Goal: Task Accomplishment & Management: Complete application form

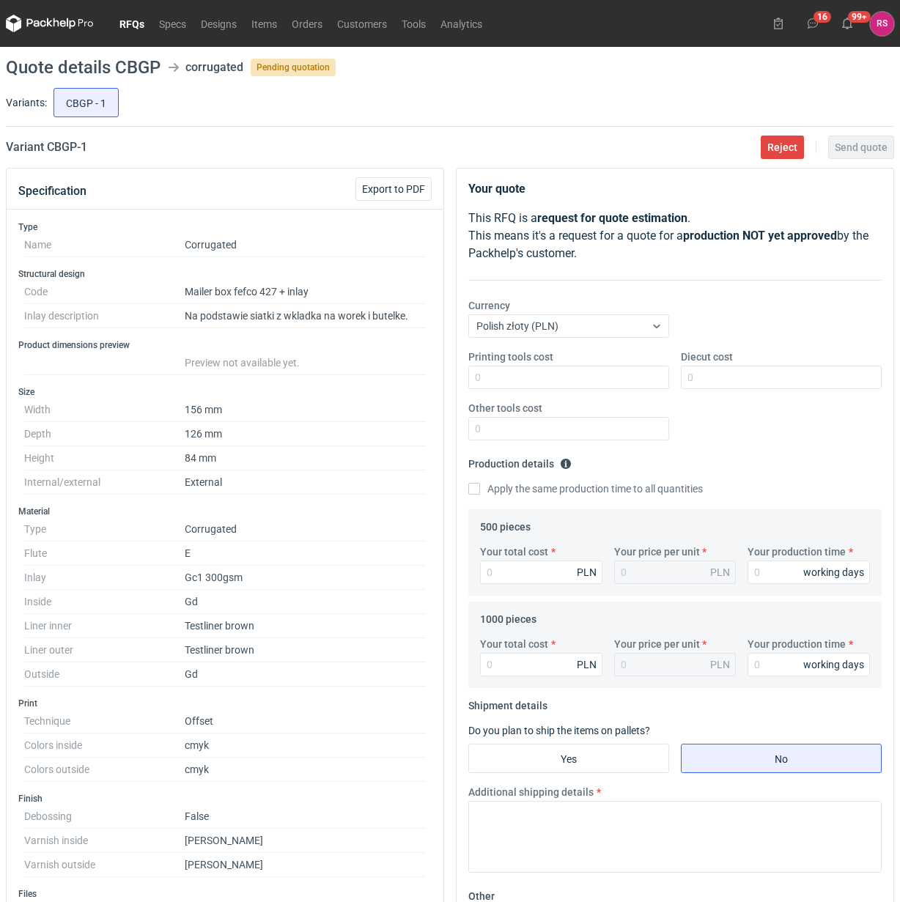
scroll to position [18, 0]
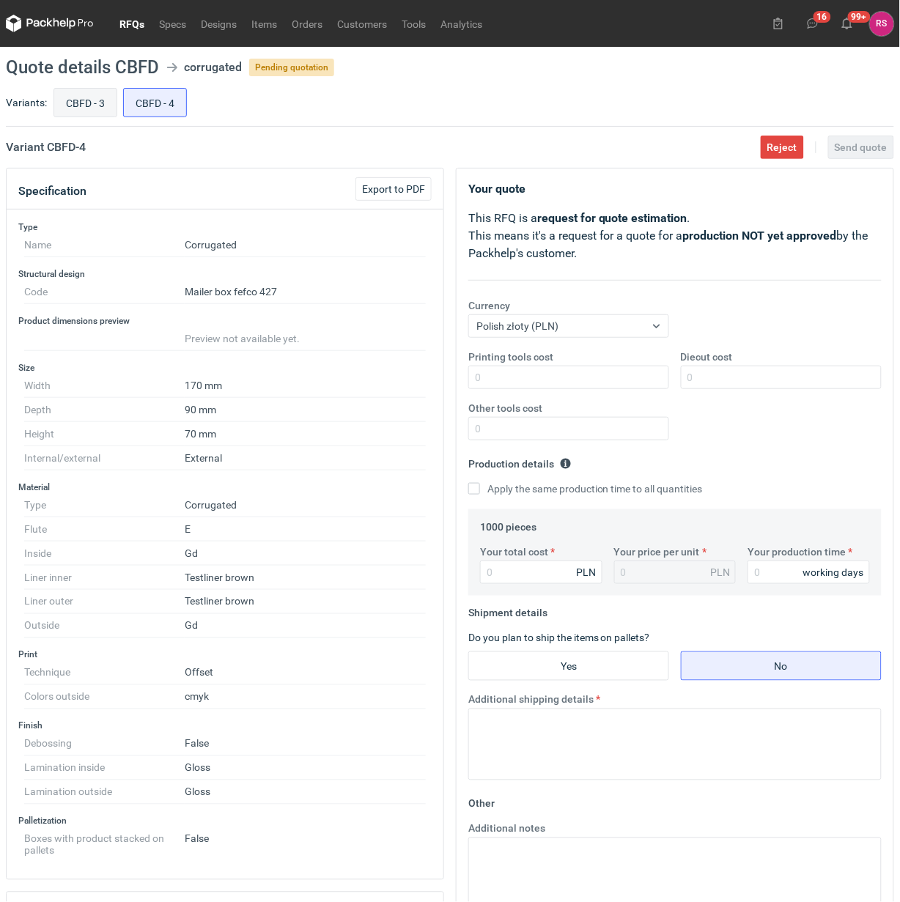
click at [77, 100] on input "CBFD - 3" at bounding box center [85, 103] width 62 height 28
radio input "true"
click at [731, 377] on input "Diecut cost" at bounding box center [781, 377] width 201 height 23
type input "450"
click at [468, 483] on input "Apply the same production time to all quantities" at bounding box center [474, 489] width 12 height 12
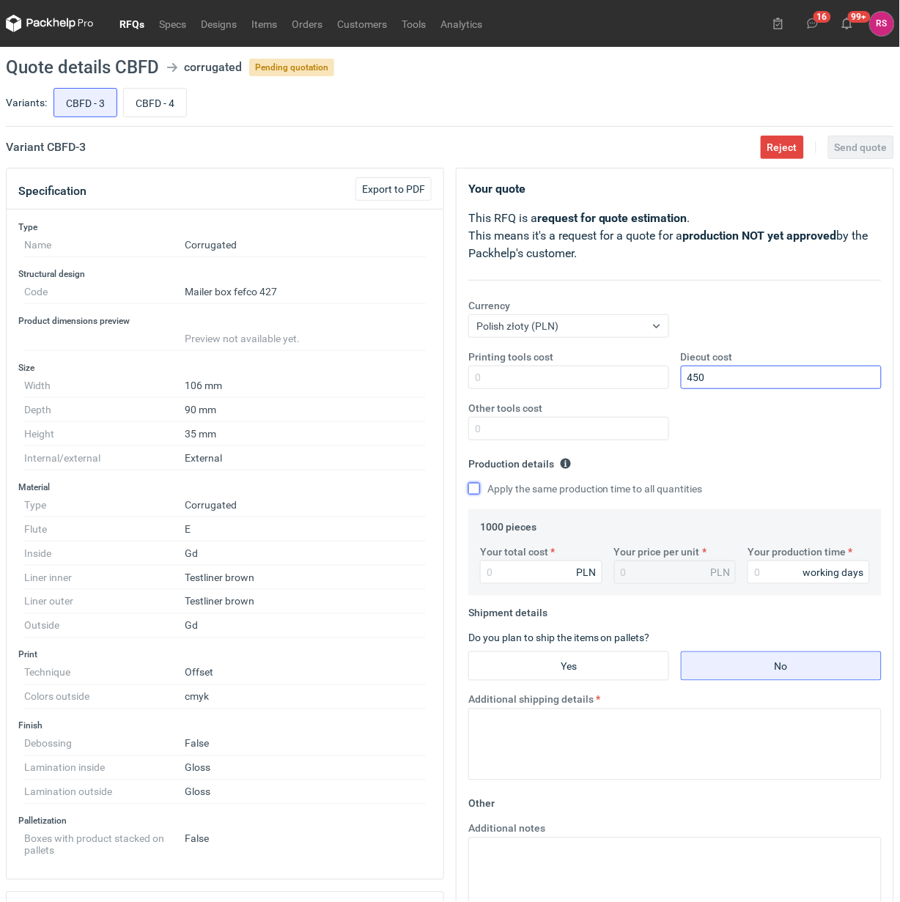
checkbox input "true"
type input "32"
type input "0.03"
type input "3290"
type input "3.29"
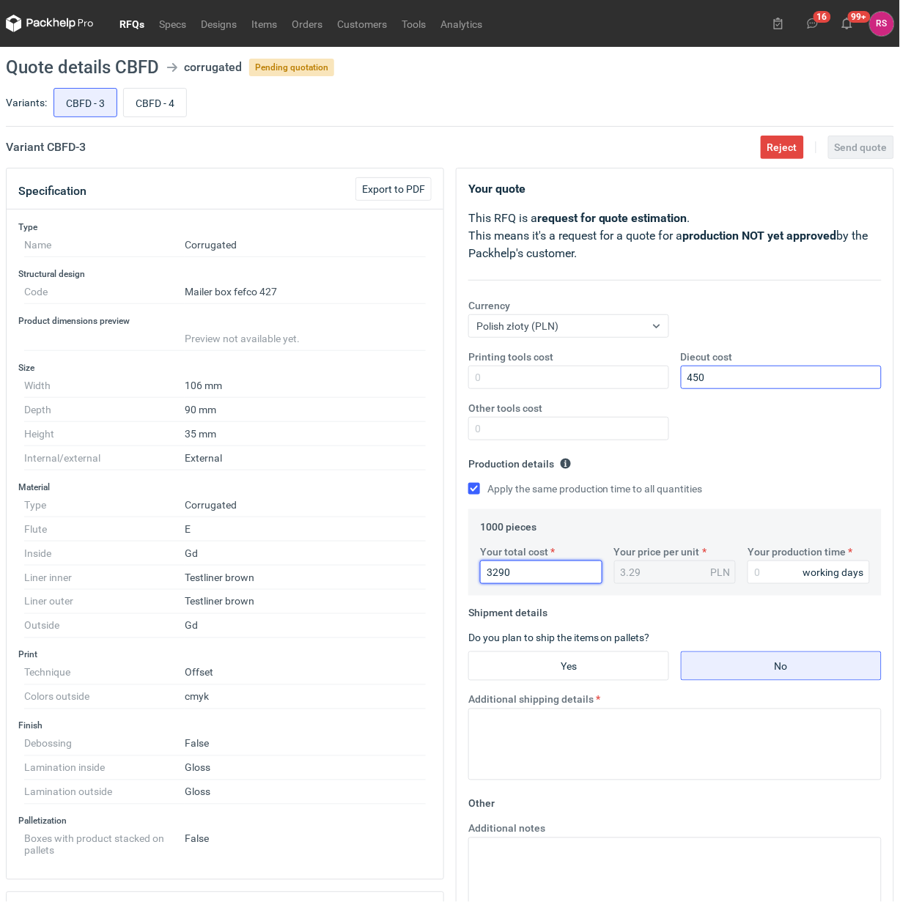
type input "3290"
type input "17"
click at [580, 674] on input "Yes" at bounding box center [568, 666] width 199 height 28
radio input "true"
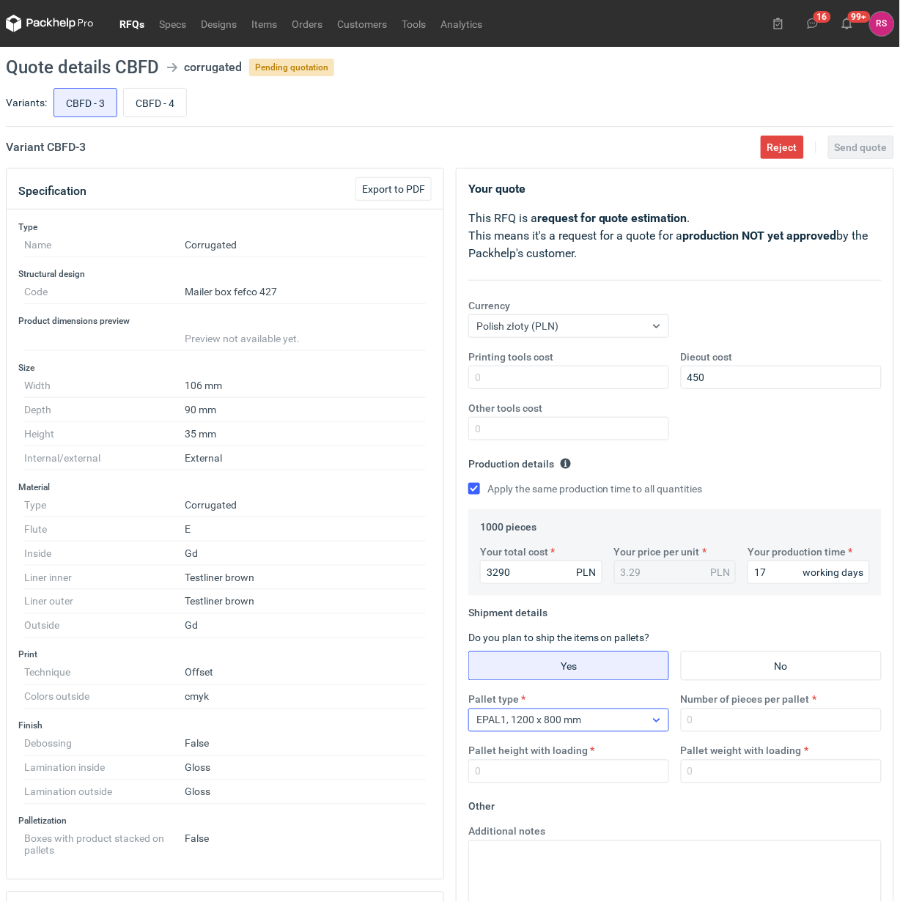
click at [622, 726] on div "EPAL1, 1200 x 800 mm" at bounding box center [557, 720] width 176 height 21
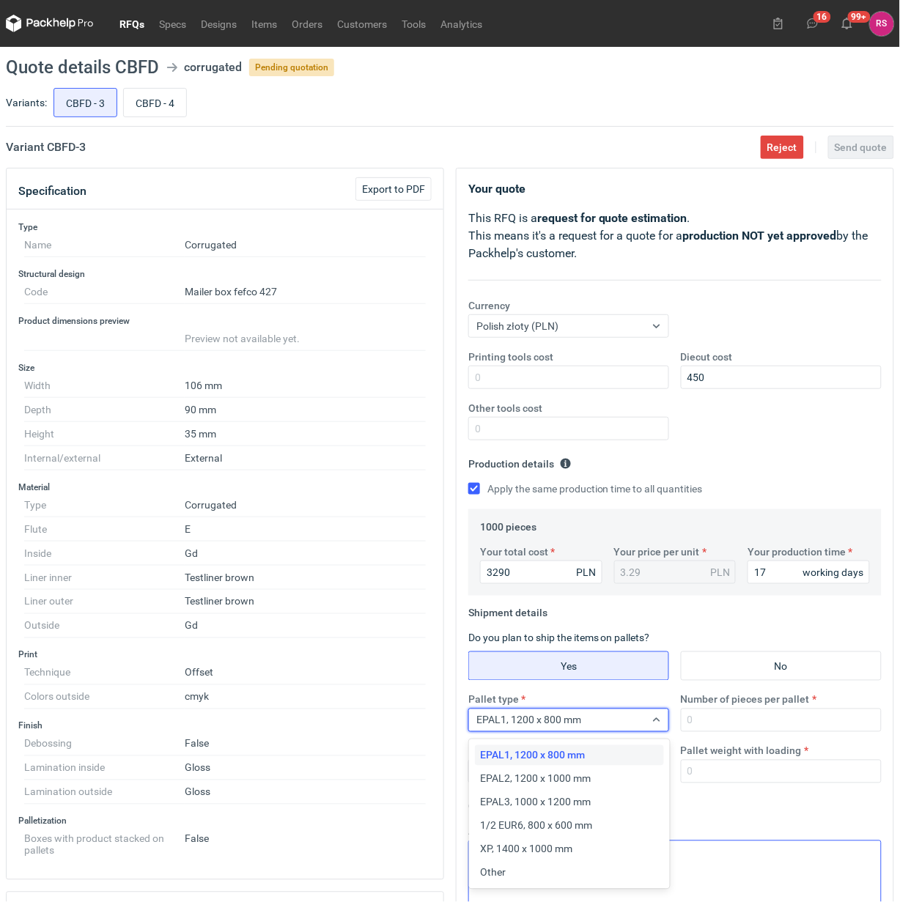
click at [523, 870] on div "Other" at bounding box center [569, 873] width 177 height 15
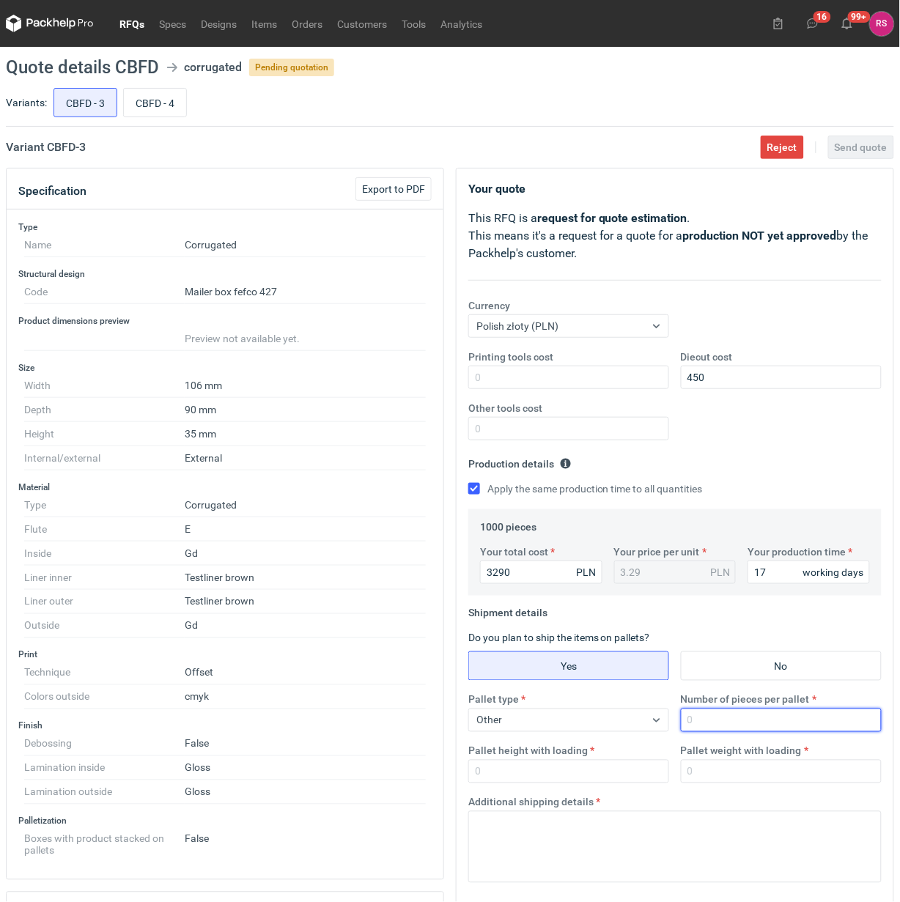
click at [759, 723] on input "Number of pieces per pallet" at bounding box center [781, 720] width 201 height 23
type input "1000"
type input "1800"
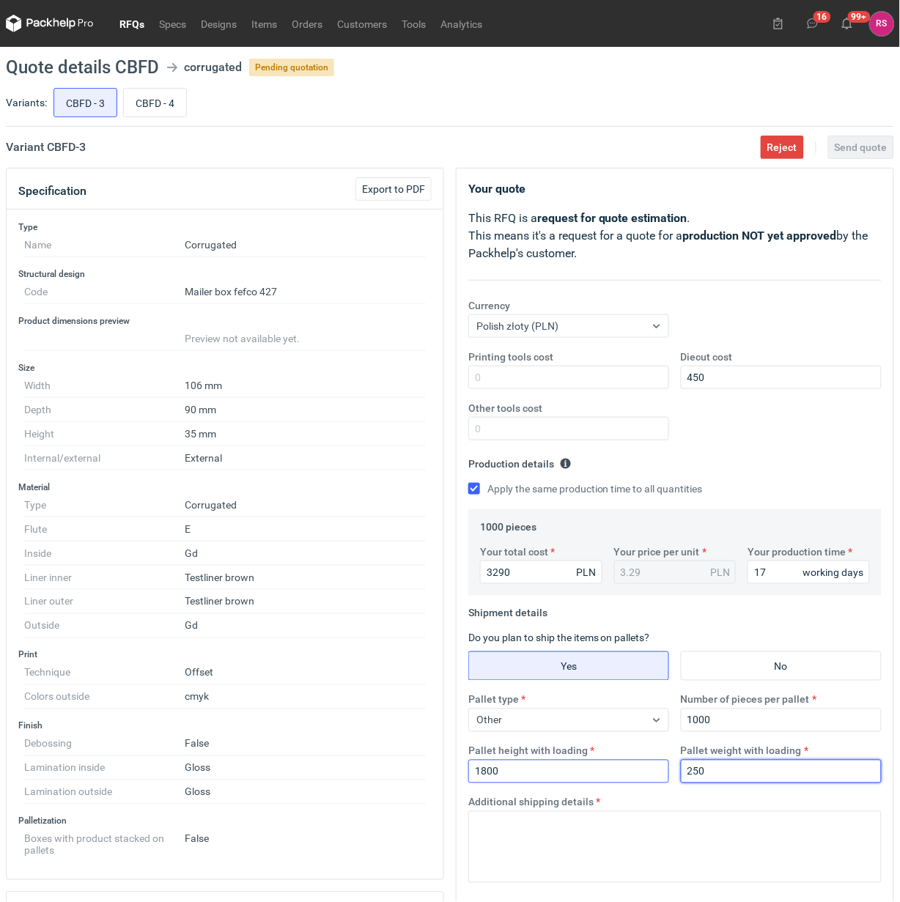
drag, startPoint x: 745, startPoint y: 771, endPoint x: 620, endPoint y: 783, distance: 125.9
click at [620, 783] on div "Pallet type Other Number of pieces per pallet 1000 Pallet height with loading 1…" at bounding box center [674, 744] width 425 height 103
type input "300"
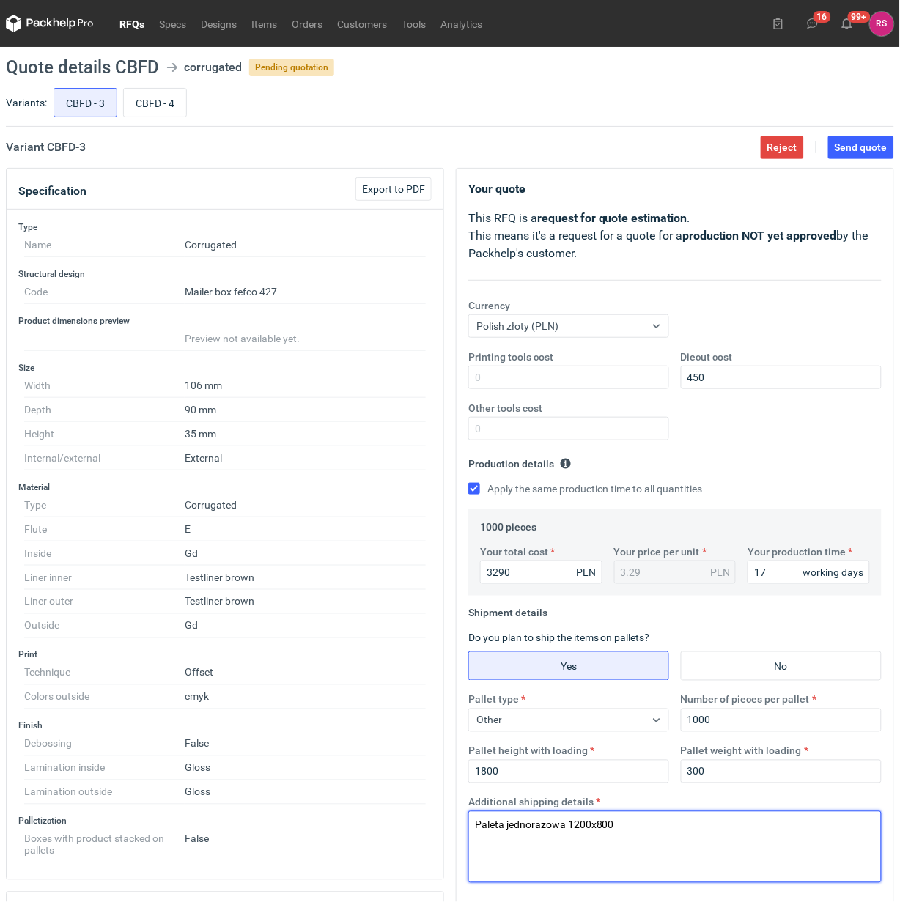
drag, startPoint x: 656, startPoint y: 821, endPoint x: 364, endPoint y: 812, distance: 292.6
click at [364, 819] on div "Specification Export to PDF Type Name Corrugated Structural design Code Mailer …" at bounding box center [450, 706] width 900 height 1076
type textarea "Paleta jednorazowa 1200x800"
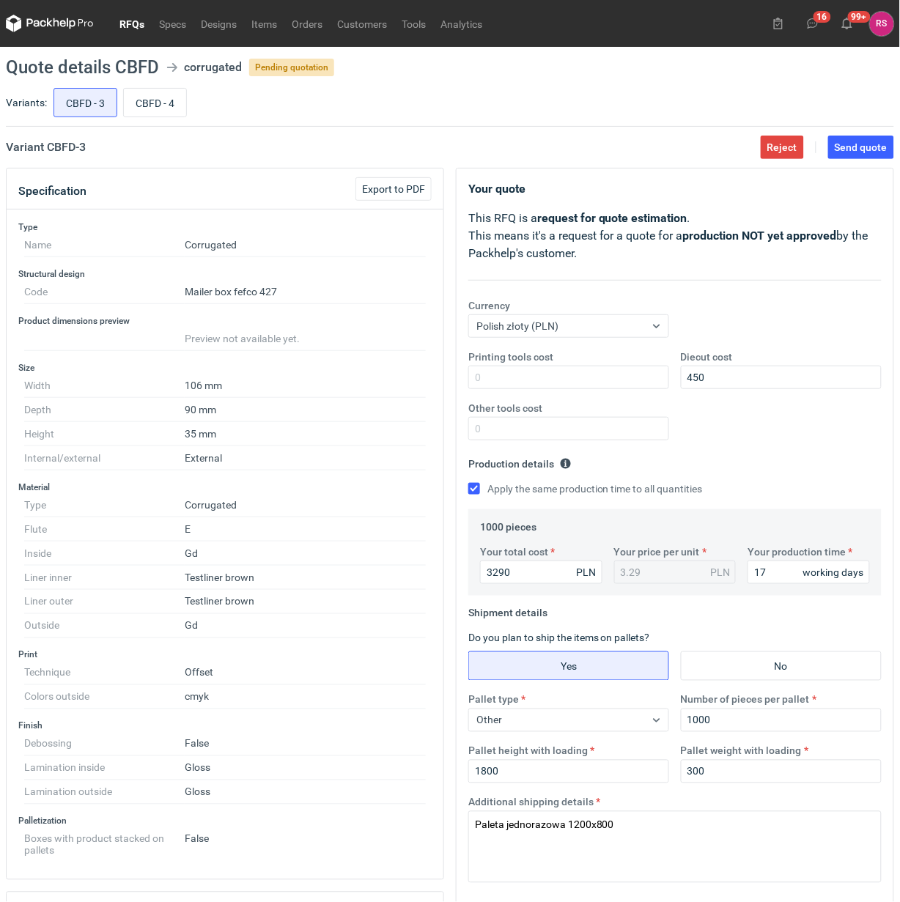
click at [434, 755] on div "Type Name Corrugated Structural design Code Mailer box fefco 427 Product dimens…" at bounding box center [225, 545] width 437 height 670
click at [858, 144] on span "Send quote" at bounding box center [861, 147] width 53 height 10
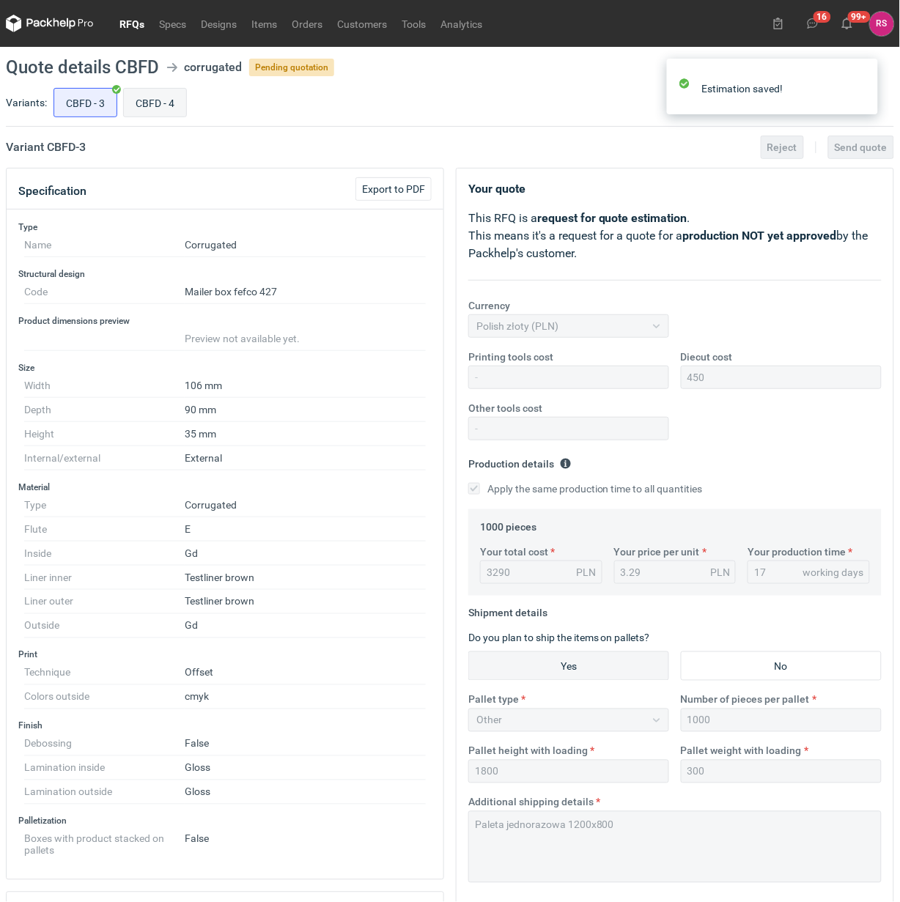
click at [162, 103] on input "CBFD - 4" at bounding box center [155, 103] width 62 height 28
radio input "true"
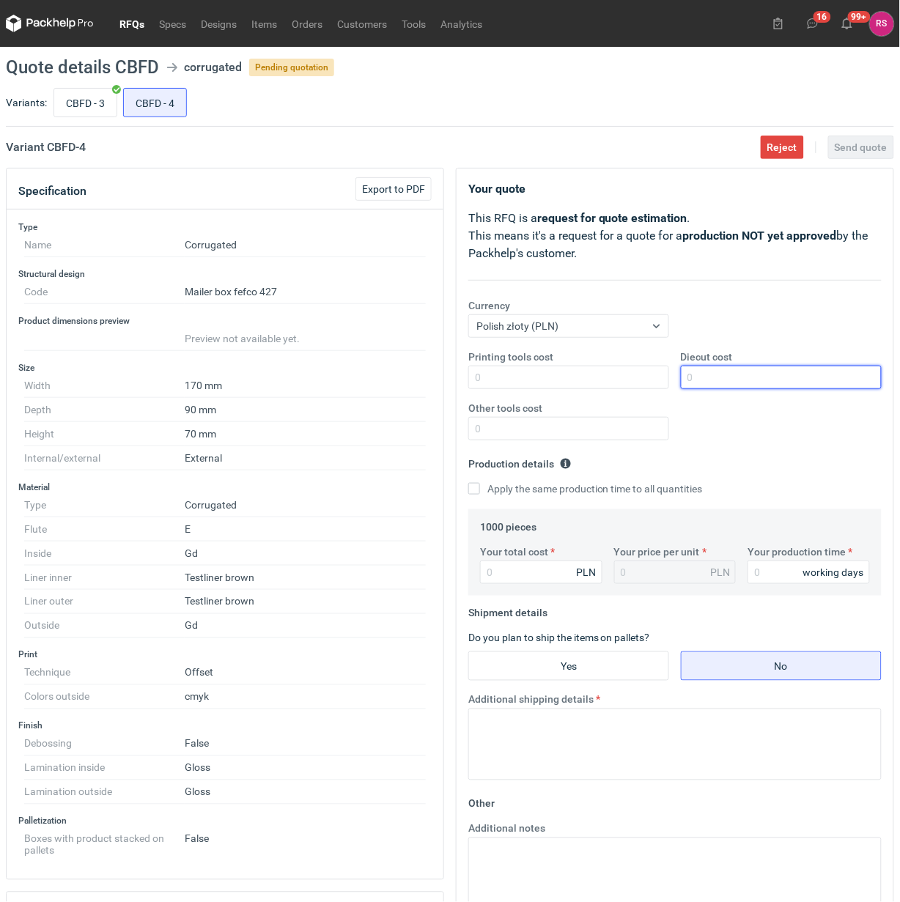
click at [749, 381] on input "Diecut cost" at bounding box center [781, 377] width 201 height 23
type input "400"
click at [468, 483] on input "Apply the same production time to all quantities" at bounding box center [474, 489] width 12 height 12
checkbox input "true"
type input "4990"
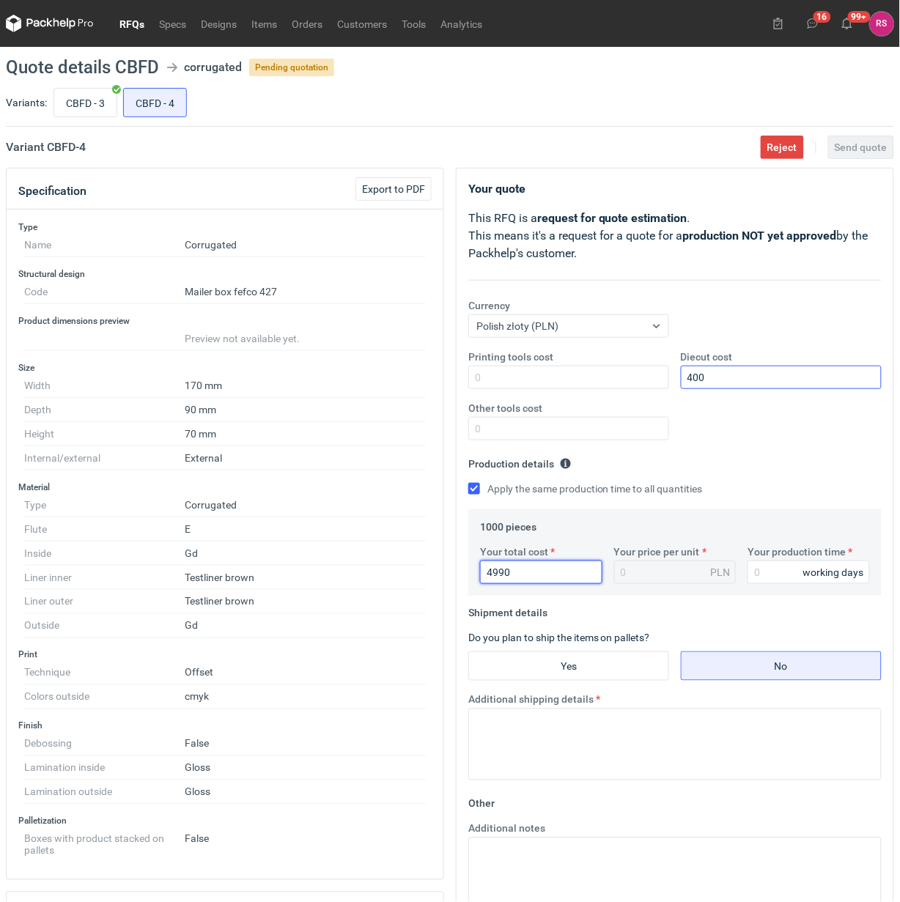
type input "4.99"
type input "4990"
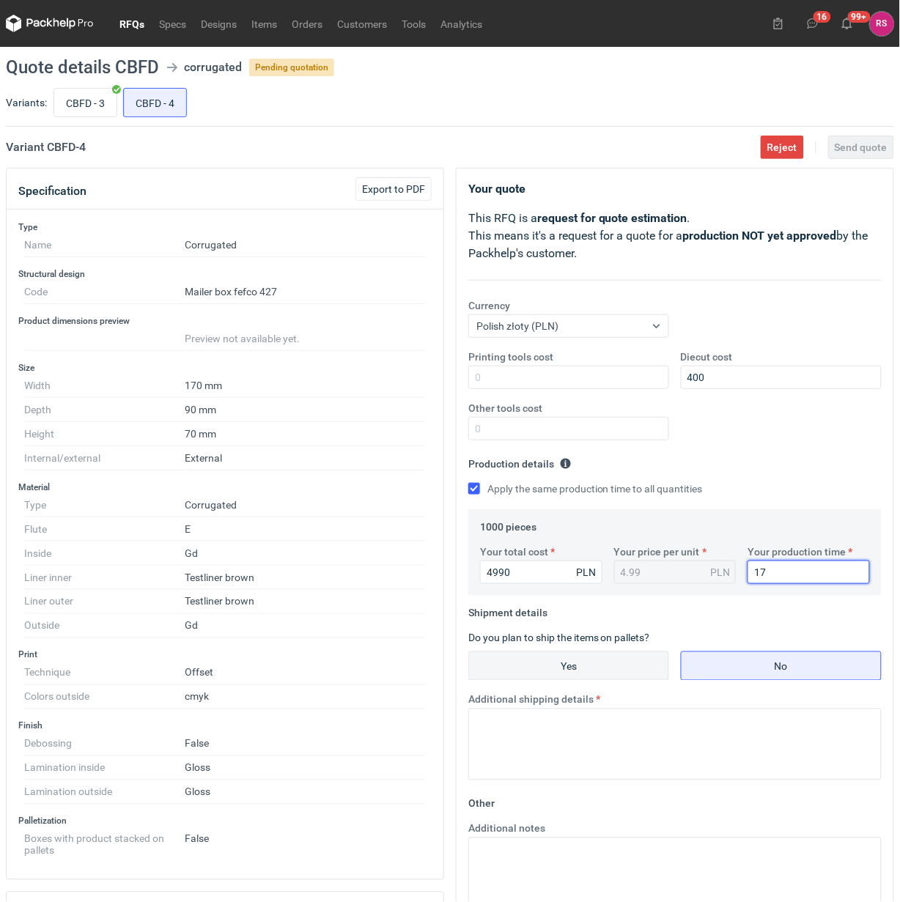
type input "17"
click at [584, 671] on input "Yes" at bounding box center [568, 666] width 199 height 28
radio input "true"
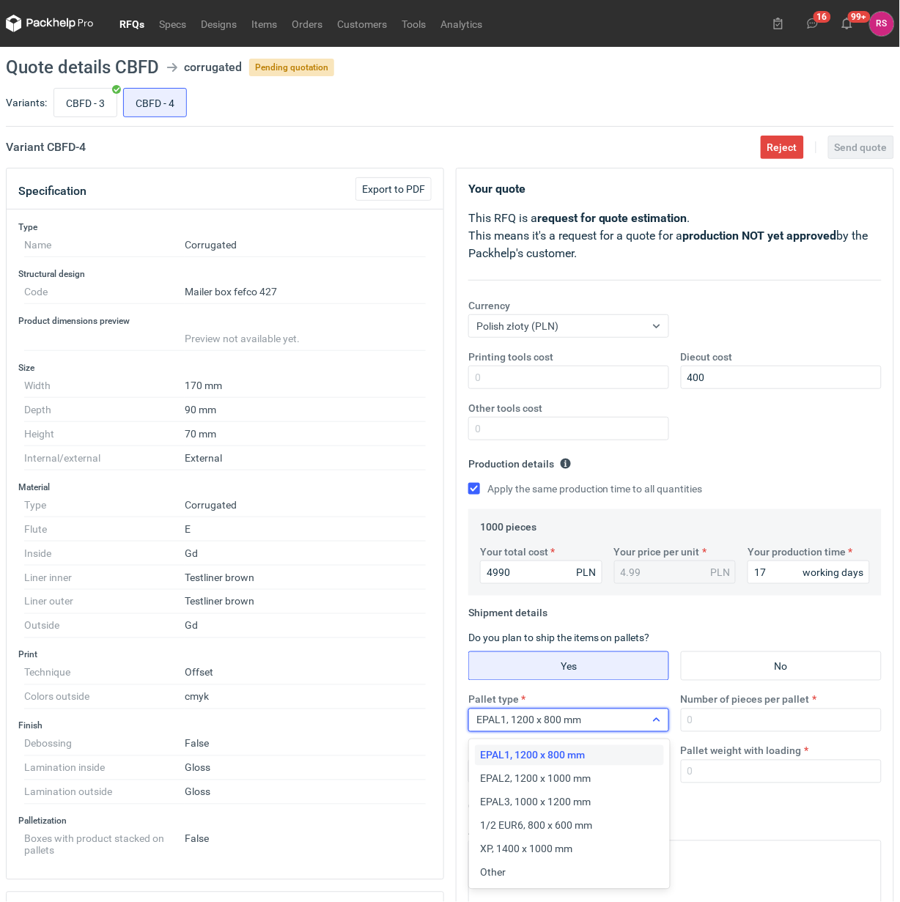
click at [644, 724] on div "EPAL1, 1200 x 800 mm" at bounding box center [557, 720] width 176 height 21
drag, startPoint x: 535, startPoint y: 866, endPoint x: 704, endPoint y: 738, distance: 211.4
click at [536, 866] on div "Other" at bounding box center [569, 873] width 177 height 15
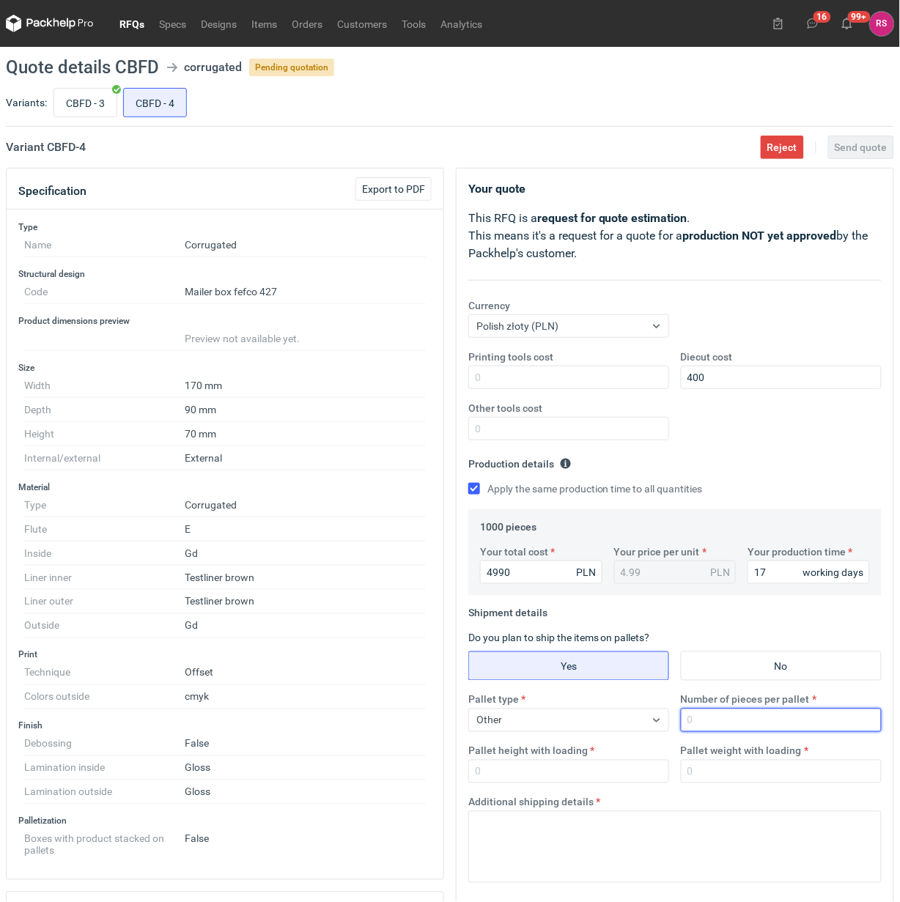
click at [720, 726] on input "Number of pieces per pallet" at bounding box center [781, 720] width 201 height 23
type input "1000"
type input "1800"
type input "300"
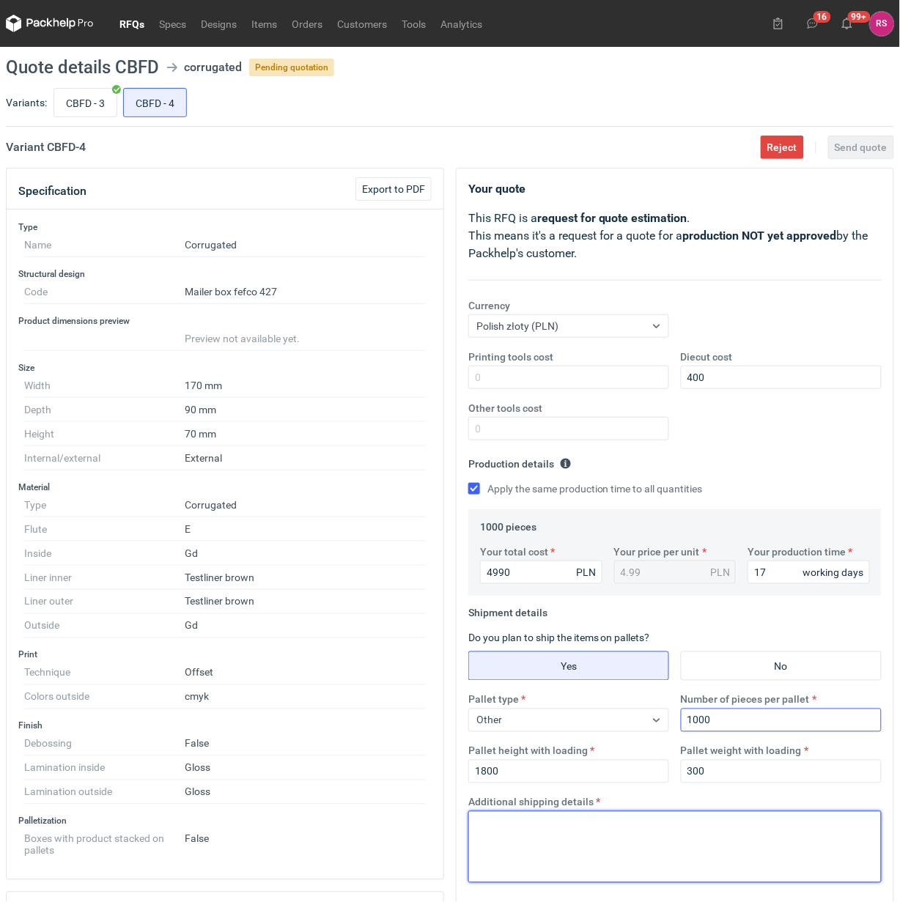
paste textarea "Paleta jednorazowa 1200x800"
type textarea "Paleta jednorazowa 1200x800"
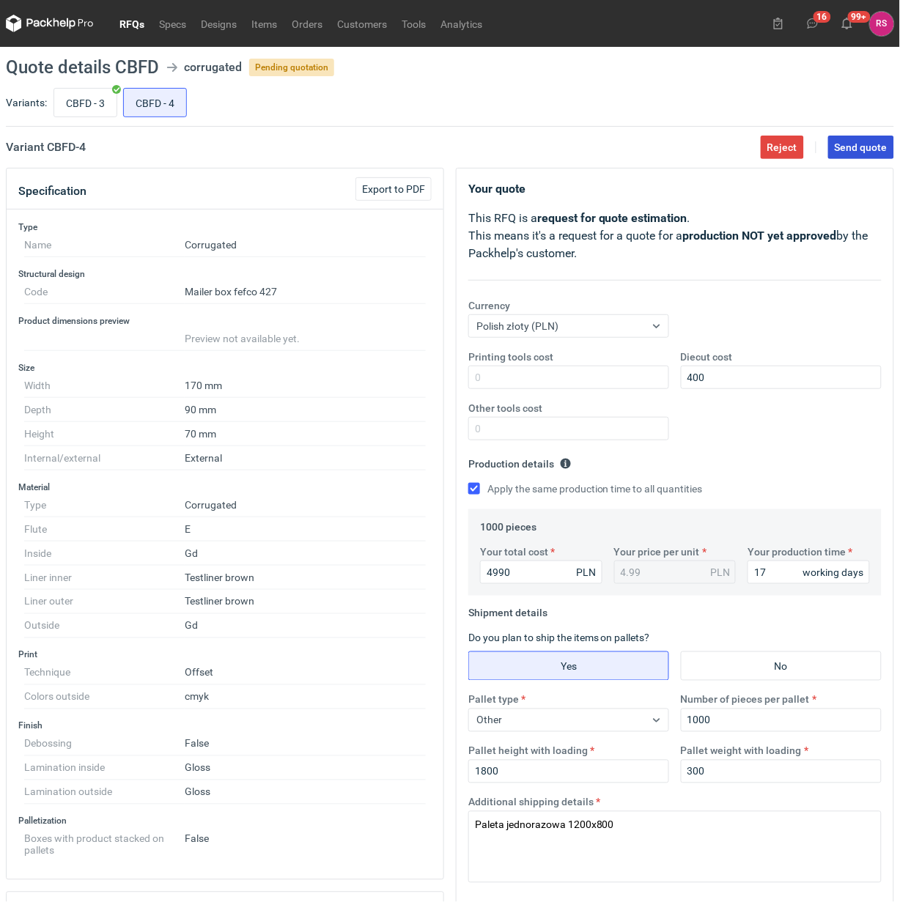
click at [863, 147] on span "Send quote" at bounding box center [861, 147] width 53 height 10
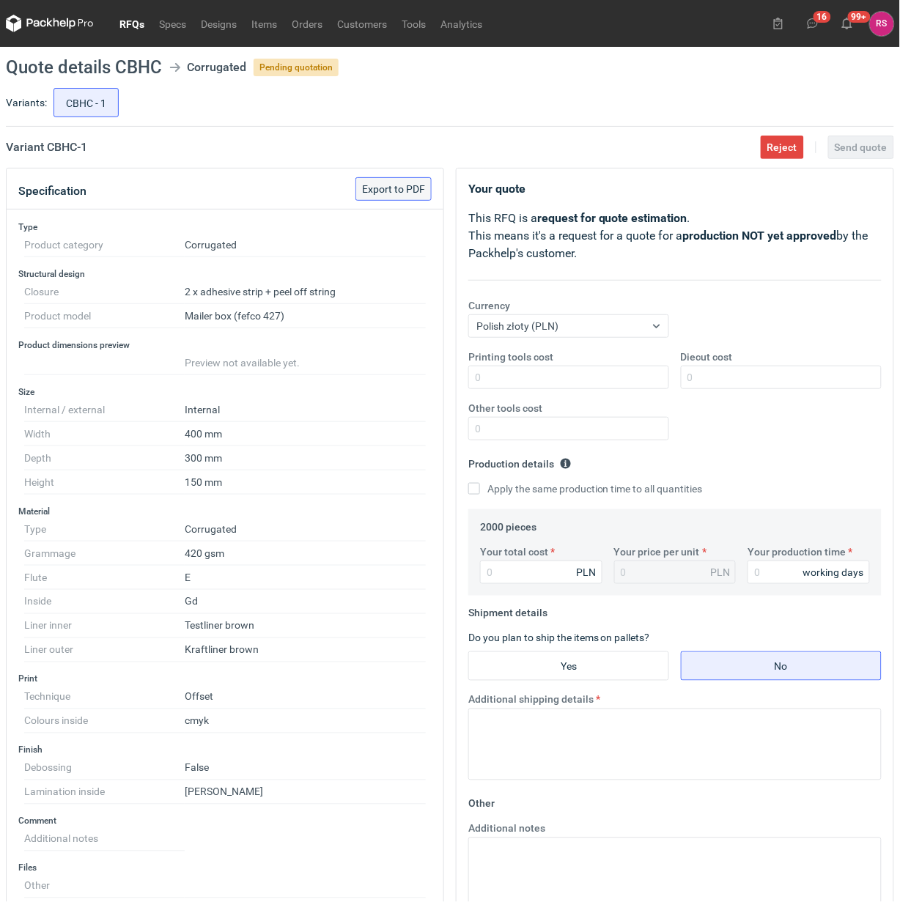
click at [394, 185] on span "Export to PDF" at bounding box center [393, 189] width 63 height 10
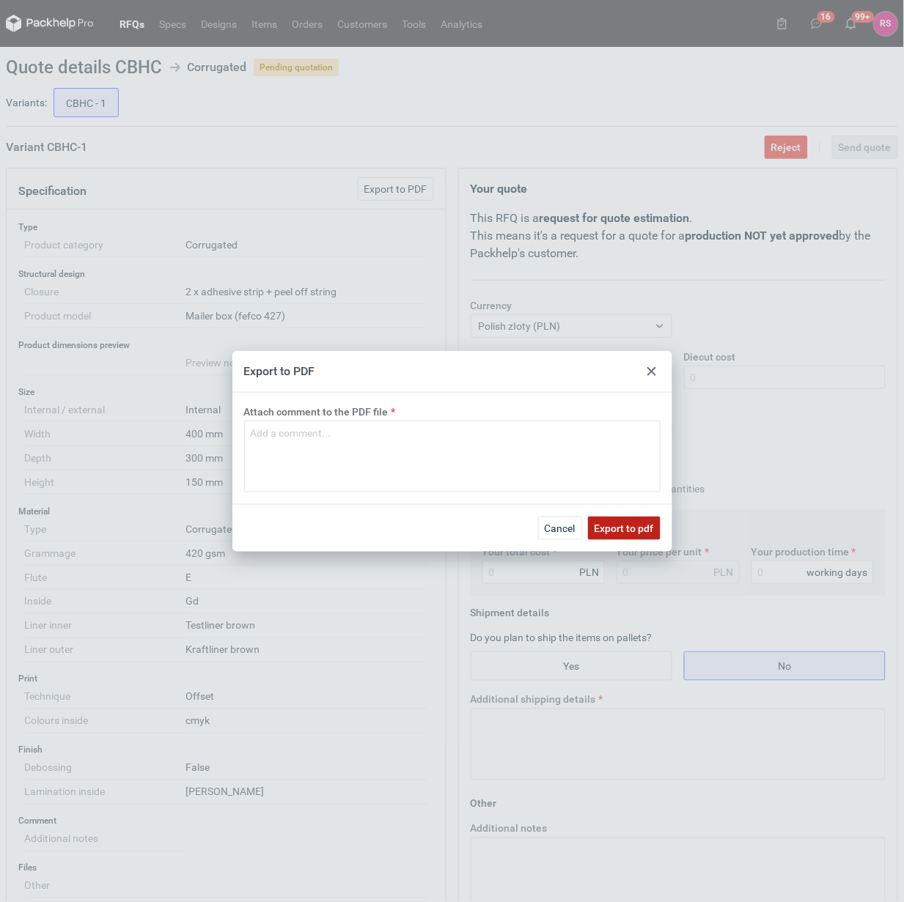
click at [613, 528] on span "Export to pdf" at bounding box center [623, 528] width 59 height 10
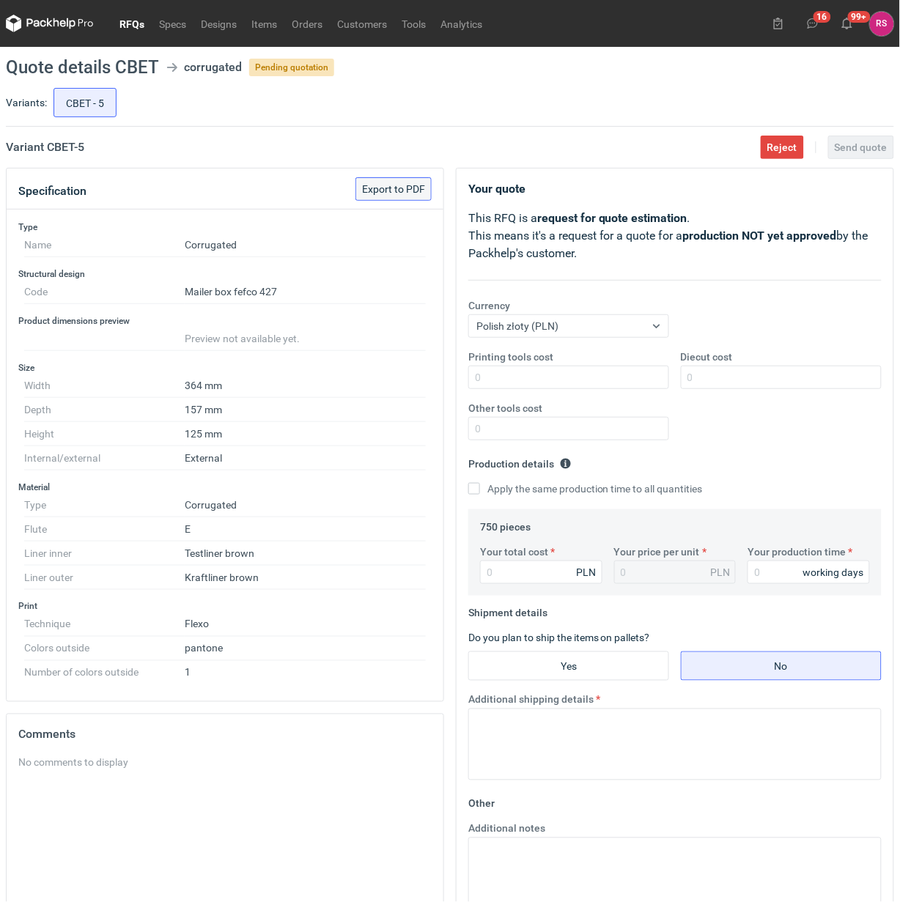
click at [391, 185] on span "Export to PDF" at bounding box center [393, 189] width 63 height 10
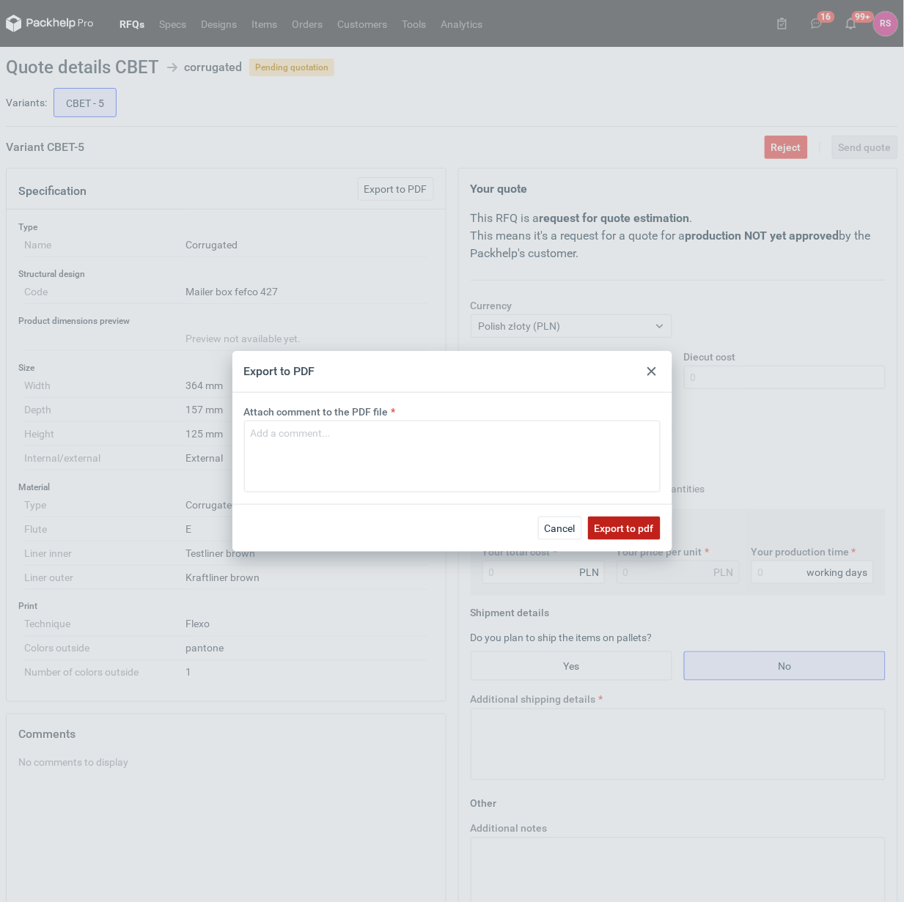
click at [632, 528] on span "Export to pdf" at bounding box center [623, 528] width 59 height 10
